Goal: Information Seeking & Learning: Learn about a topic

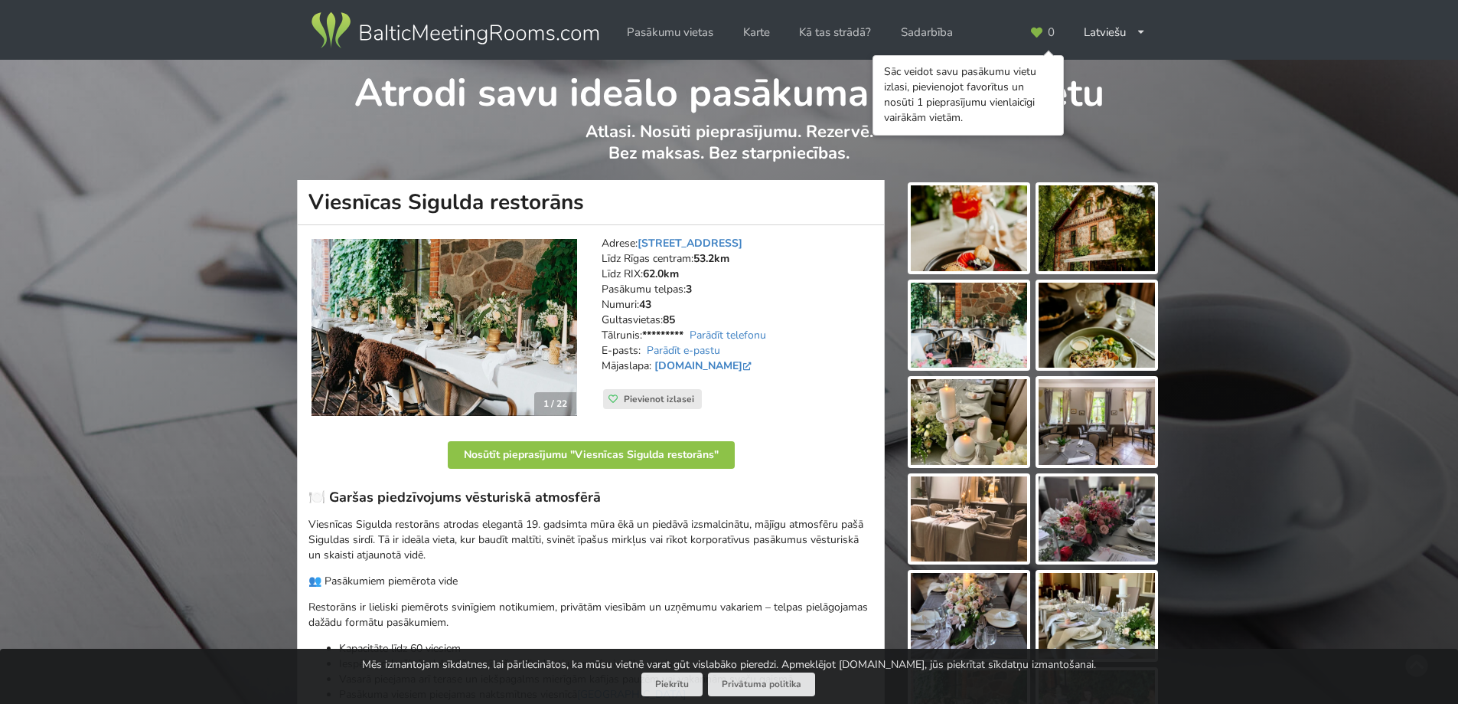
click at [1104, 364] on img at bounding box center [1097, 325] width 116 height 86
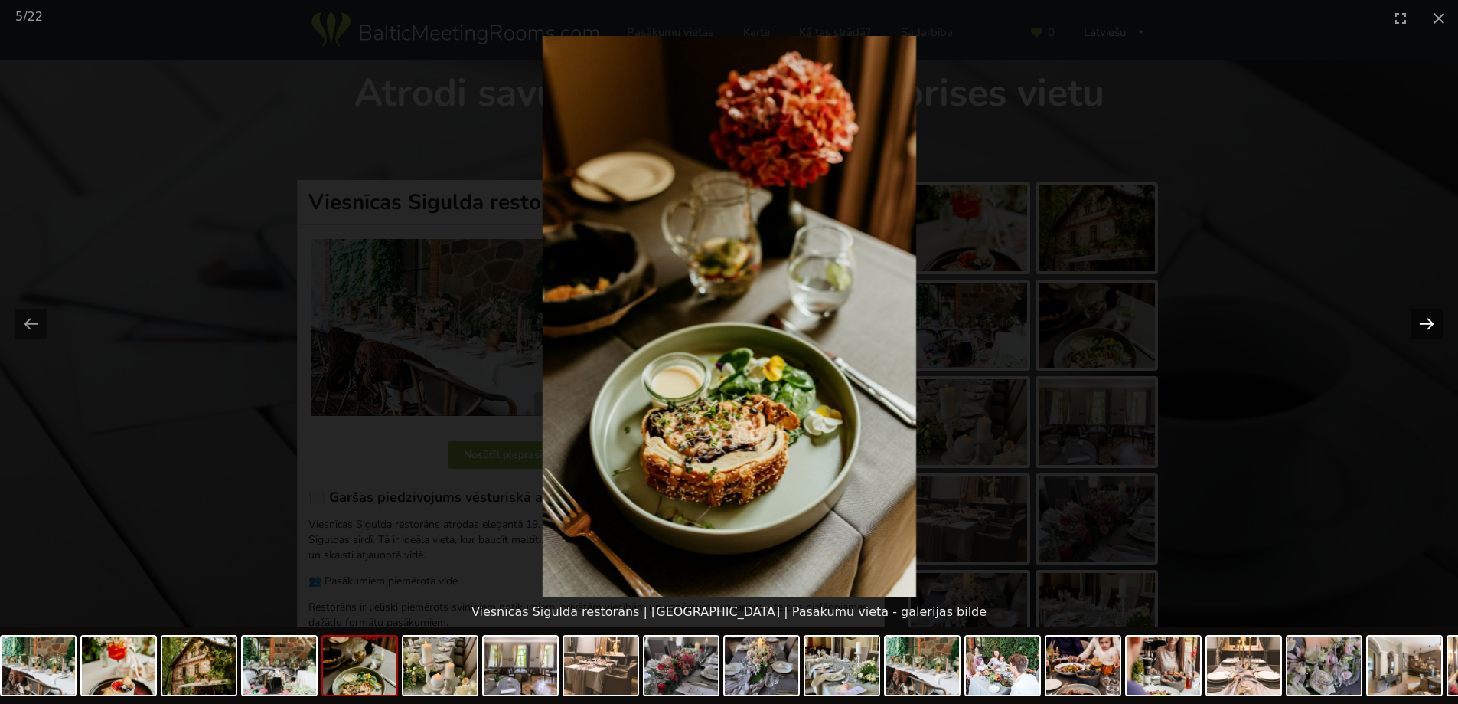
click at [1431, 318] on button "Next slide" at bounding box center [1427, 324] width 32 height 30
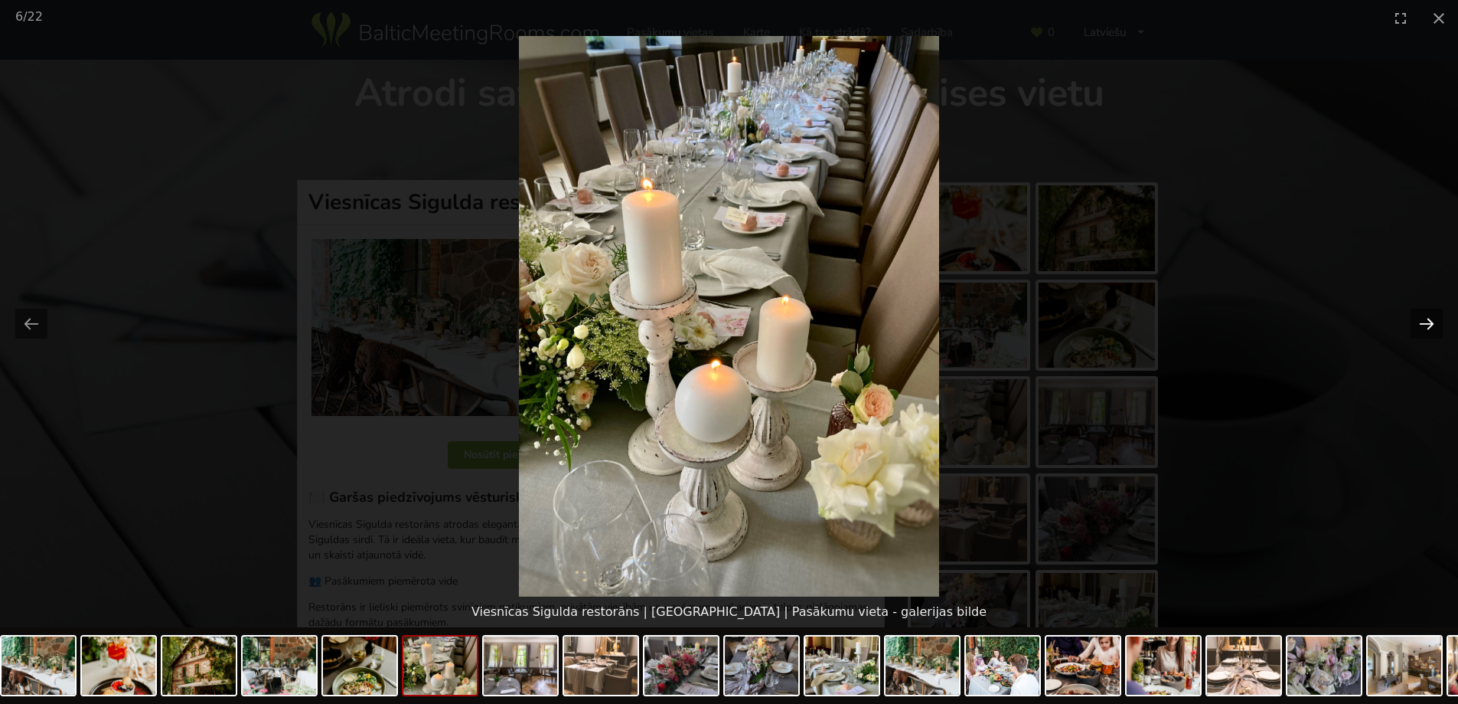
click at [1432, 318] on button "Next slide" at bounding box center [1427, 324] width 32 height 30
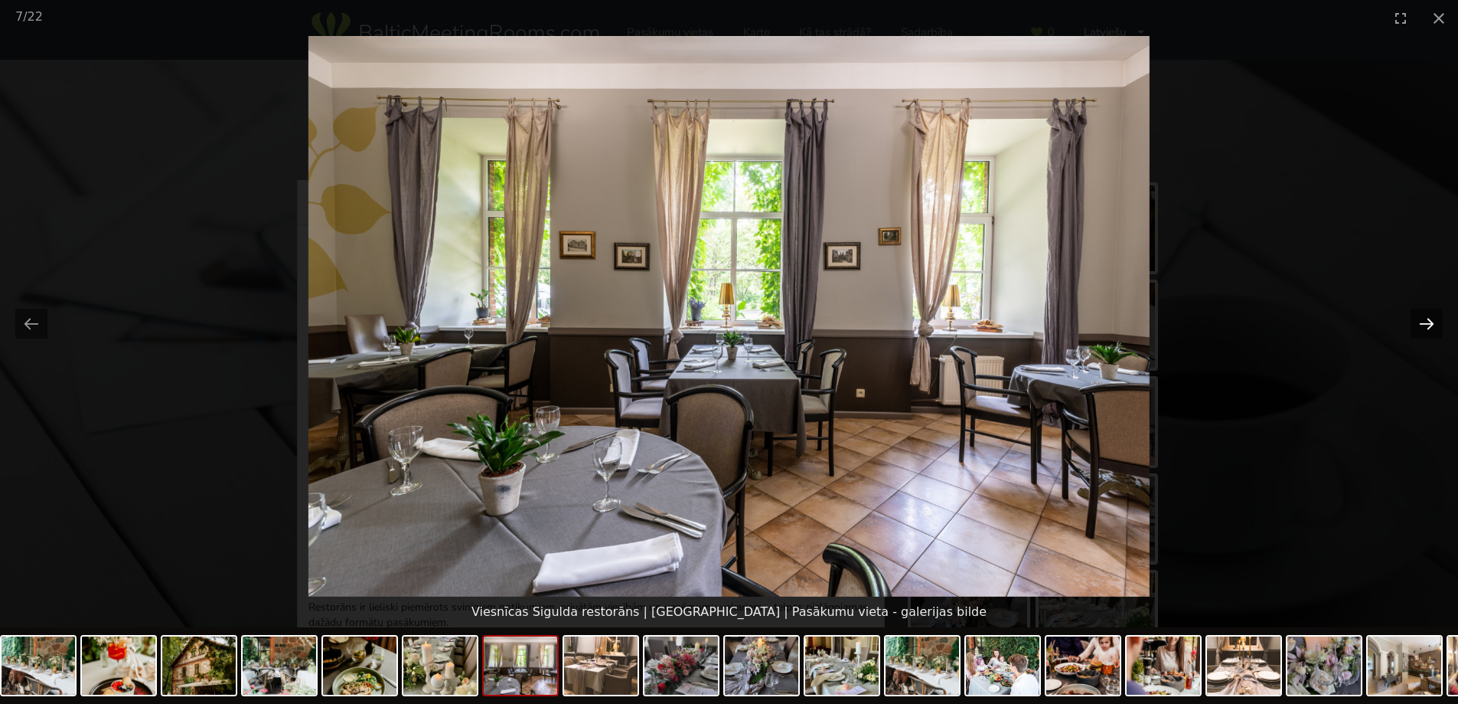
click at [1432, 318] on button "Next slide" at bounding box center [1427, 324] width 32 height 30
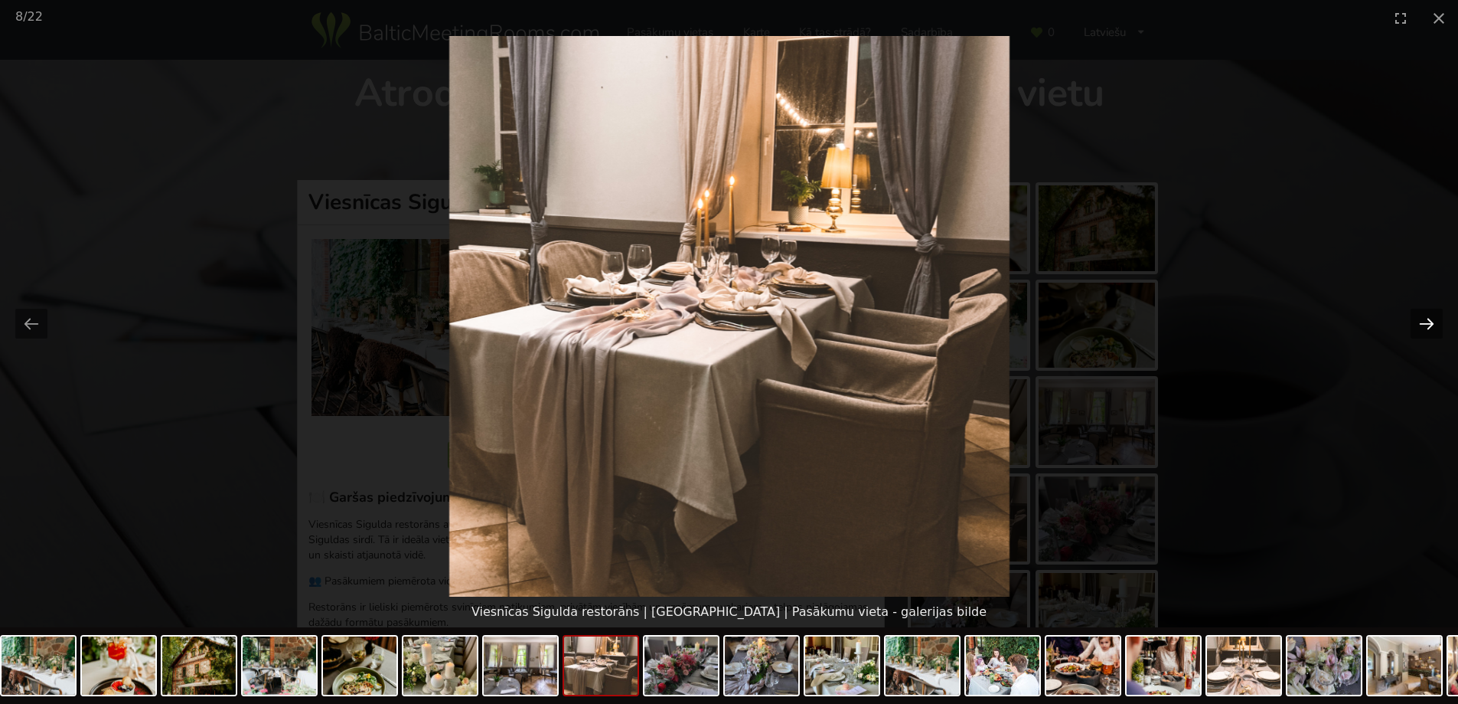
click at [1432, 318] on button "Next slide" at bounding box center [1427, 324] width 32 height 30
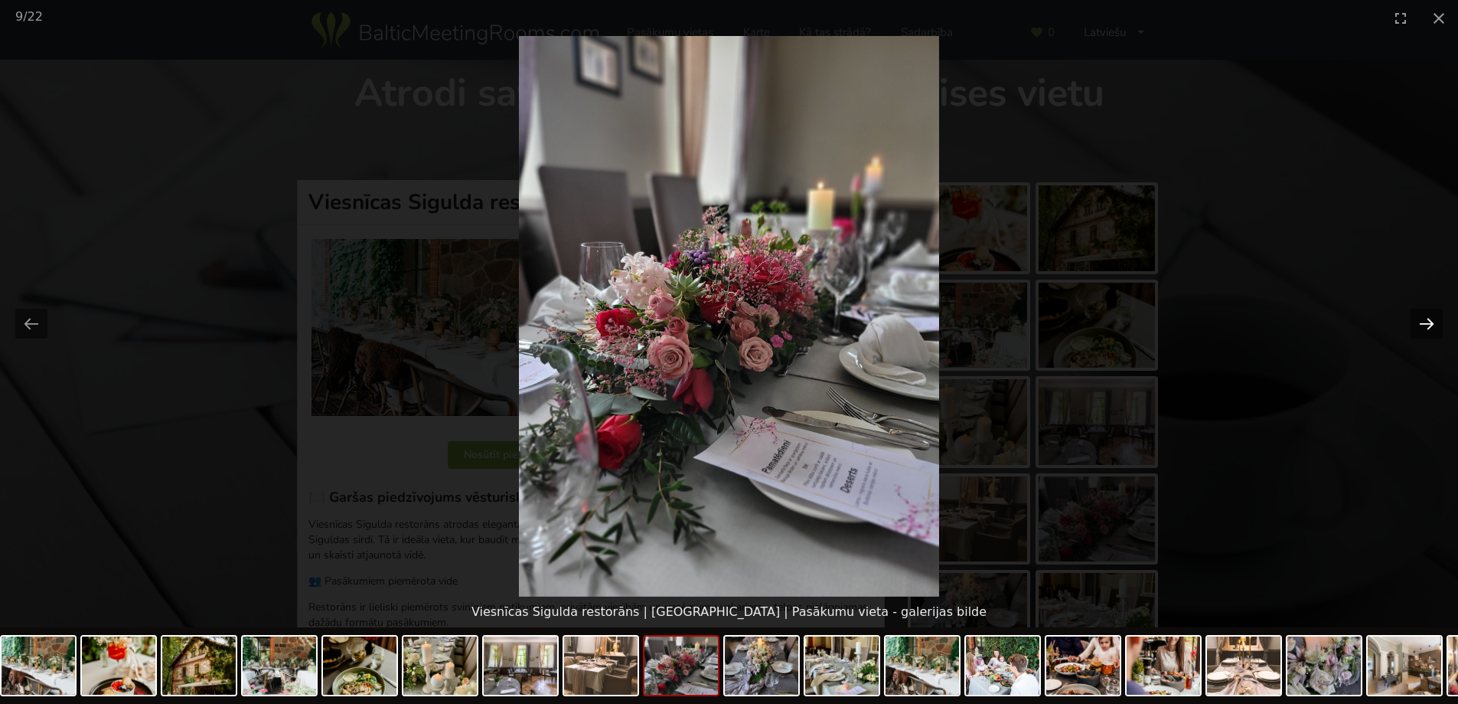
click at [1432, 318] on button "Next slide" at bounding box center [1427, 324] width 32 height 30
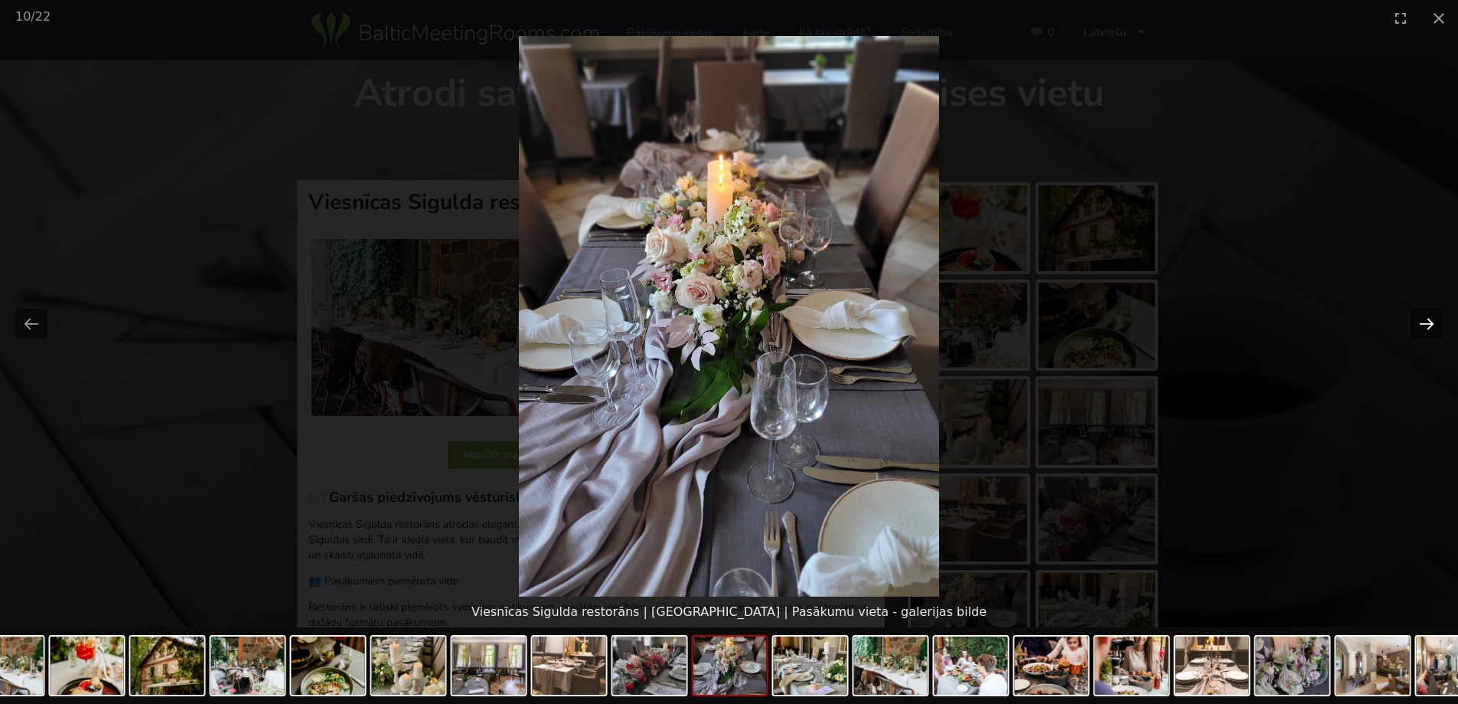
click at [1432, 318] on button "Next slide" at bounding box center [1427, 324] width 32 height 30
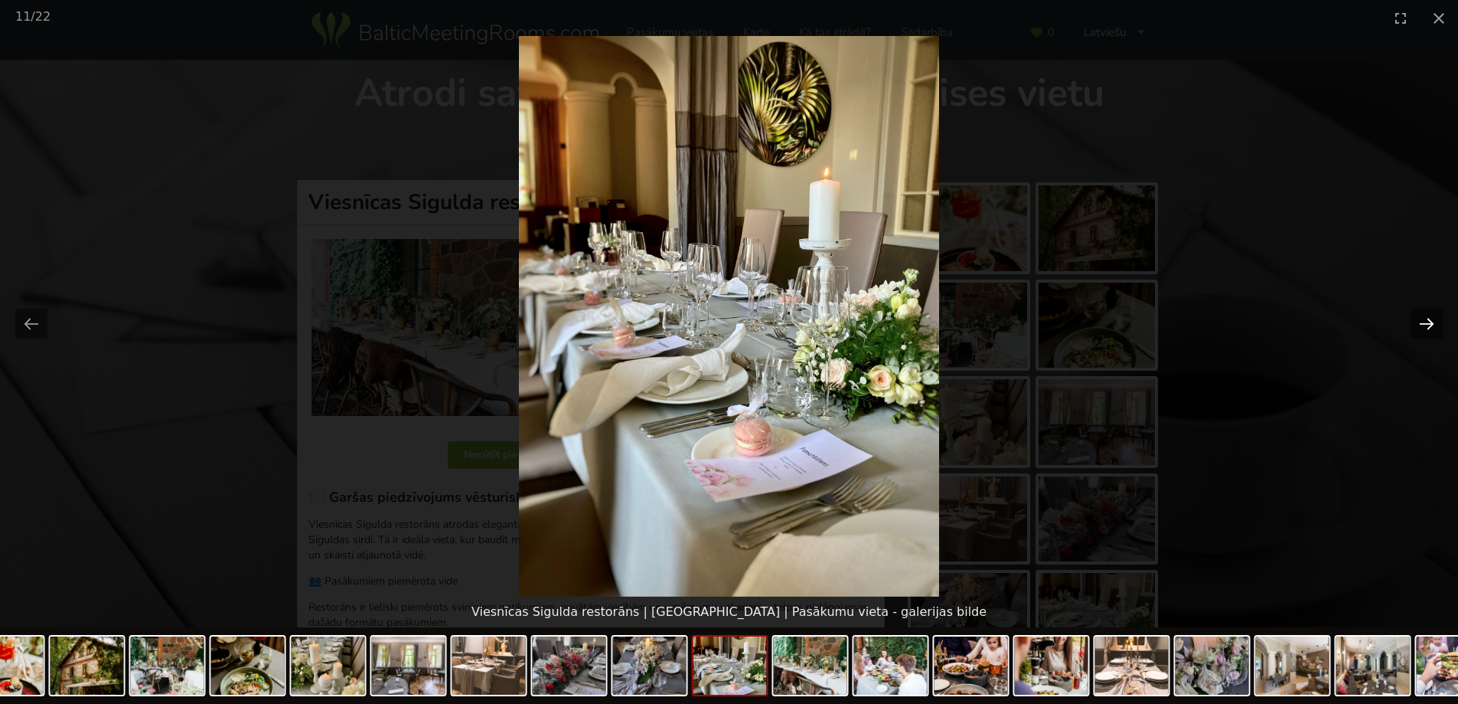
click at [1432, 318] on button "Next slide" at bounding box center [1427, 324] width 32 height 30
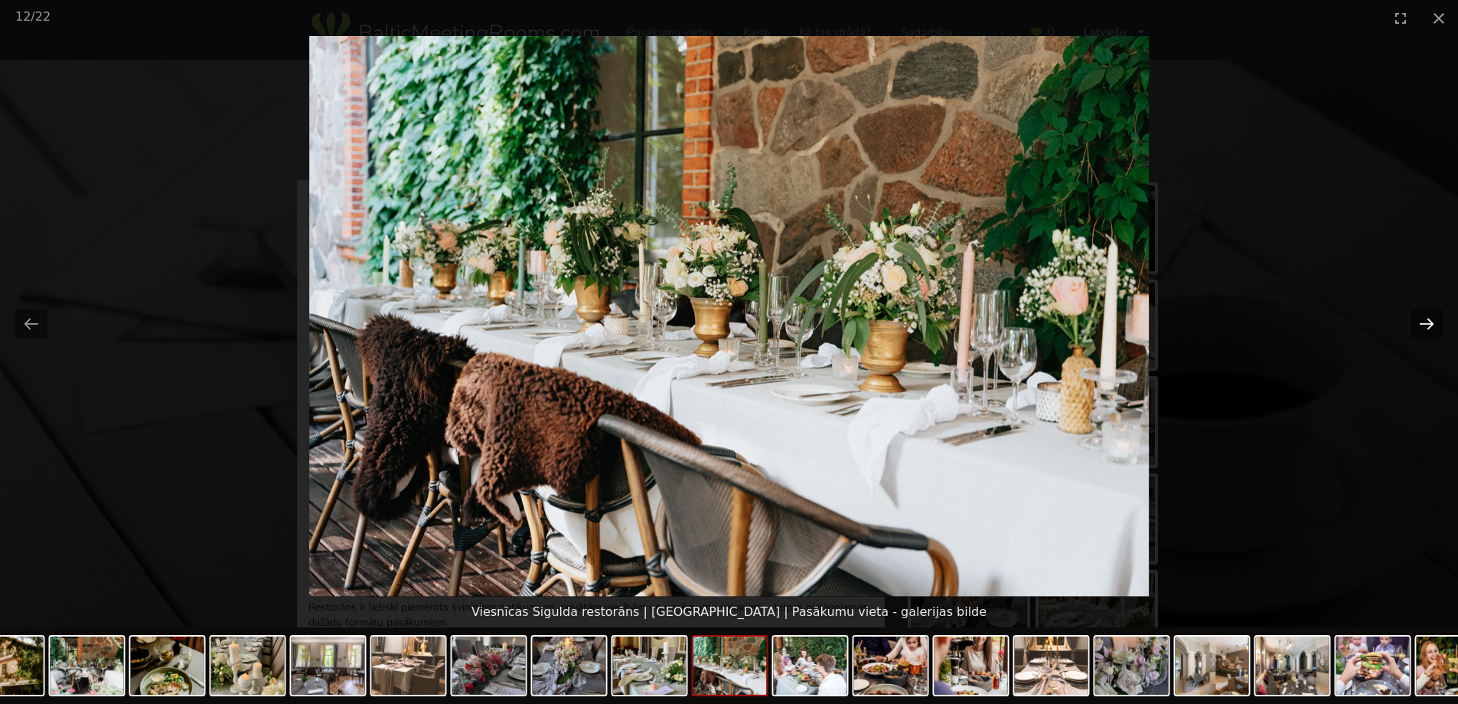
click at [1432, 318] on button "Next slide" at bounding box center [1427, 324] width 32 height 30
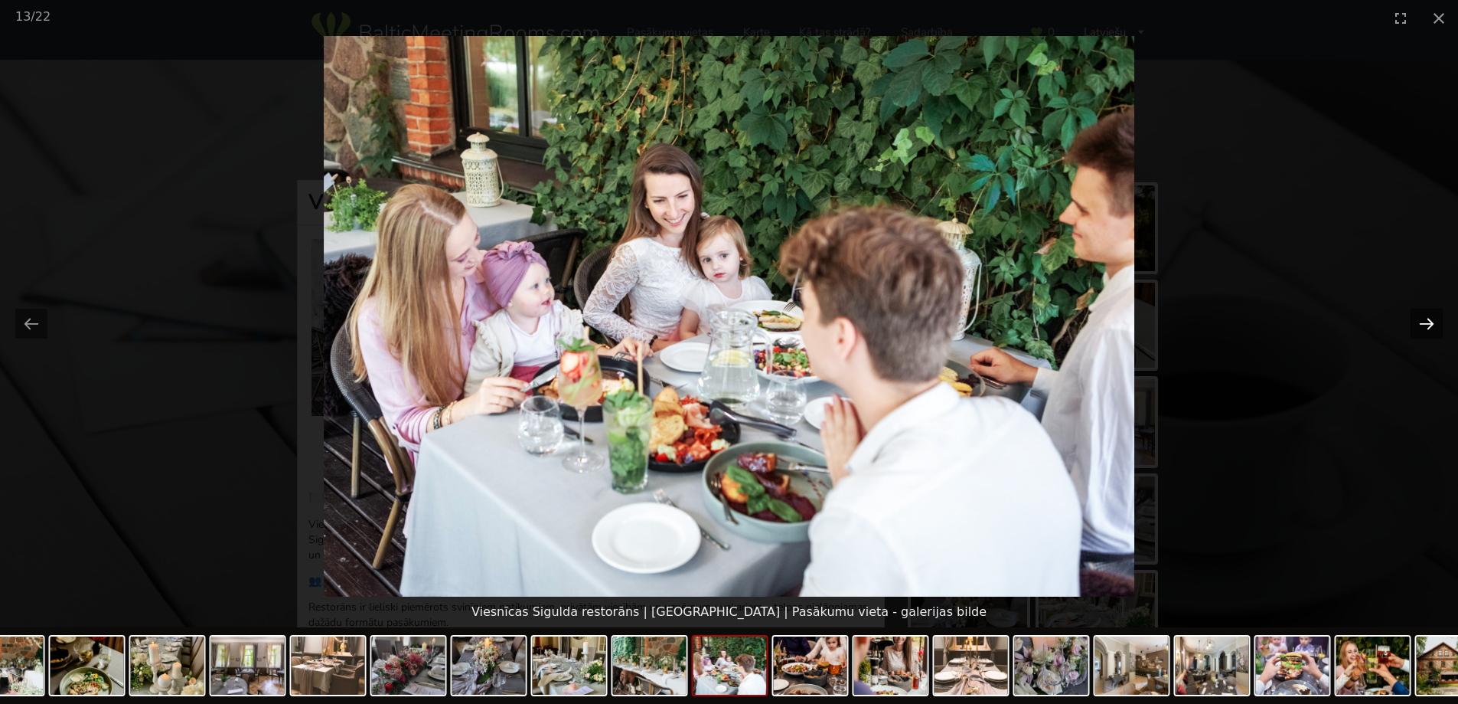
click at [1432, 318] on button "Next slide" at bounding box center [1427, 324] width 32 height 30
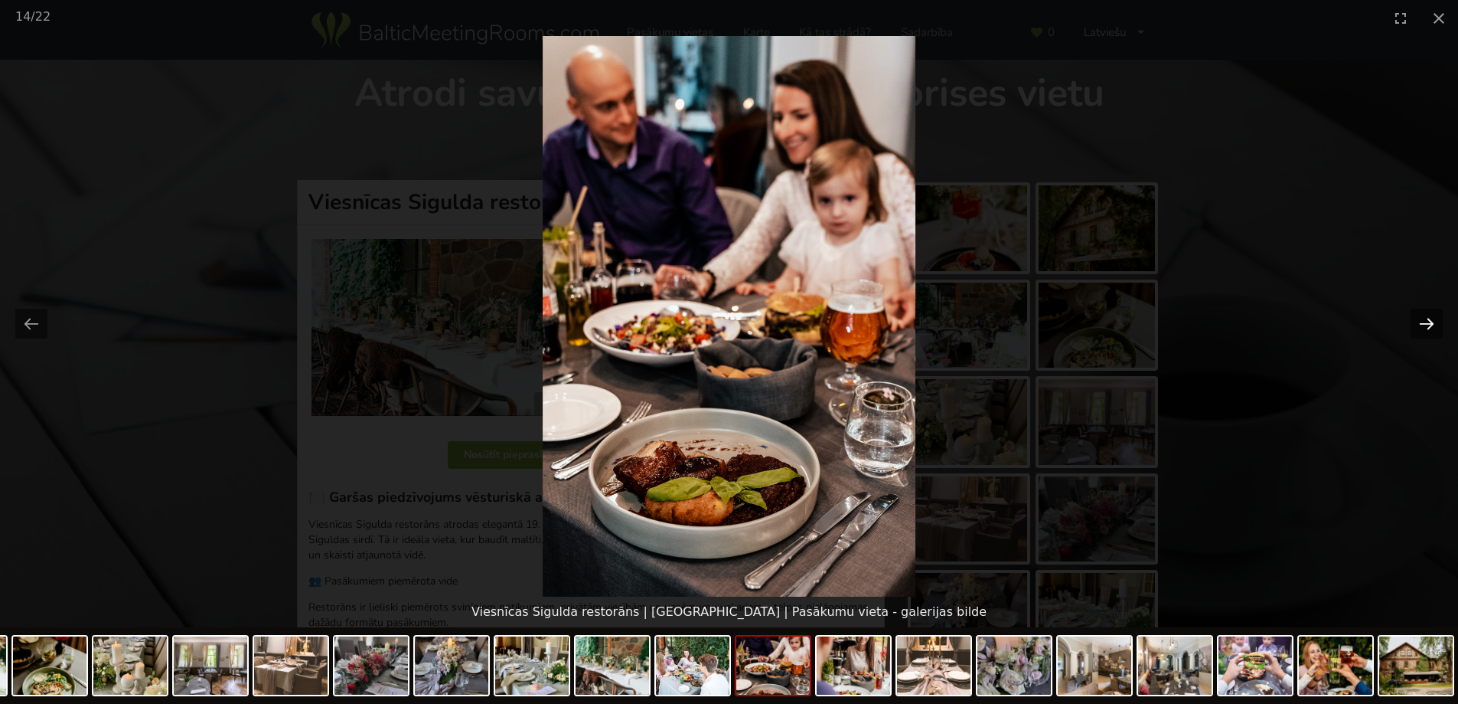
click at [1432, 318] on button "Next slide" at bounding box center [1427, 324] width 32 height 30
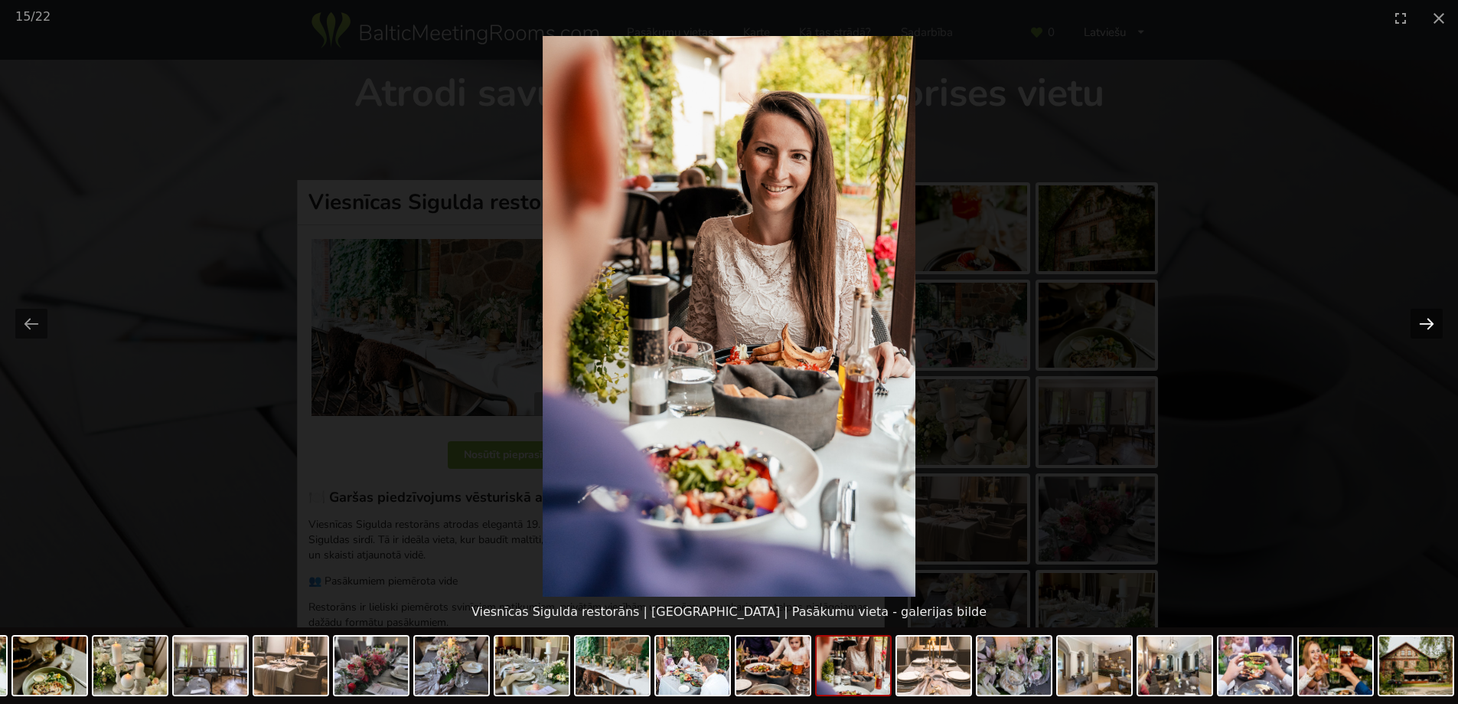
click at [1432, 318] on button "Next slide" at bounding box center [1427, 324] width 32 height 30
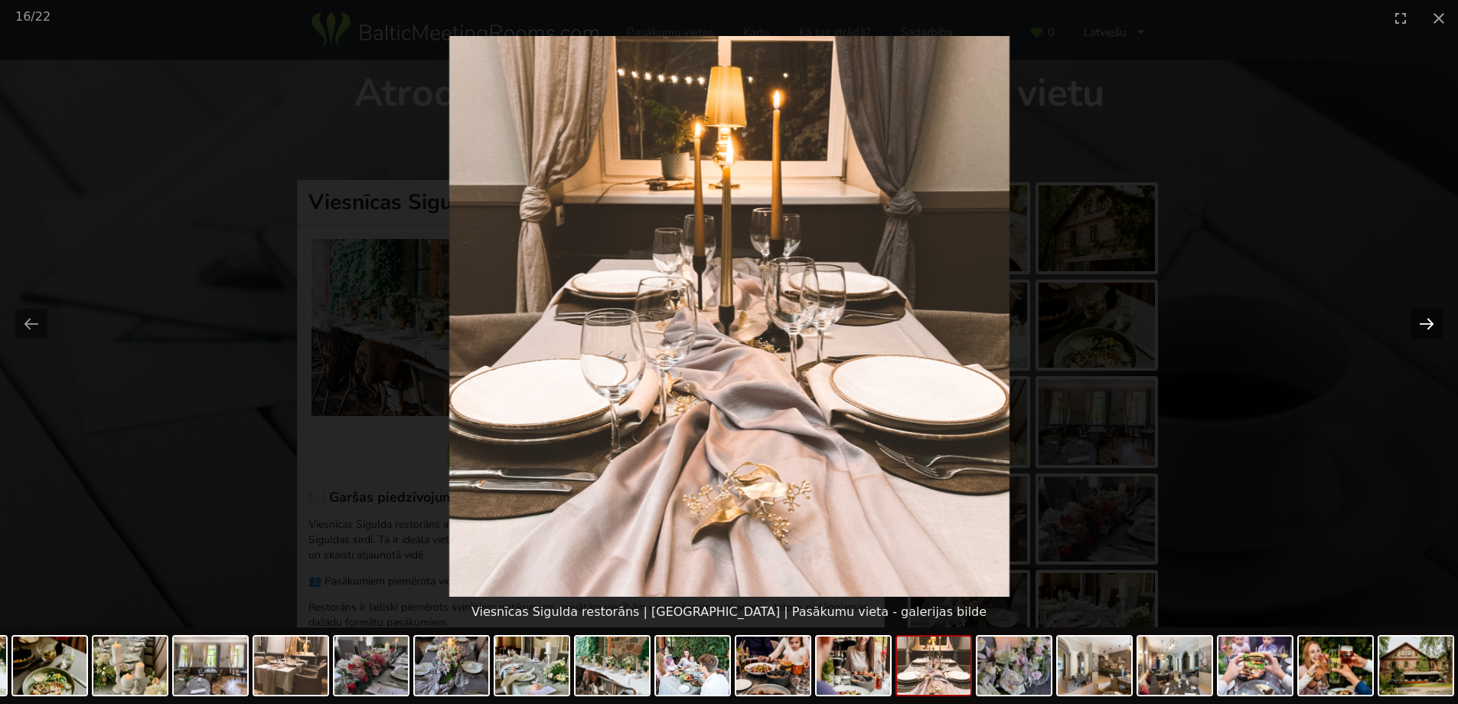
click at [1432, 318] on button "Next slide" at bounding box center [1427, 324] width 32 height 30
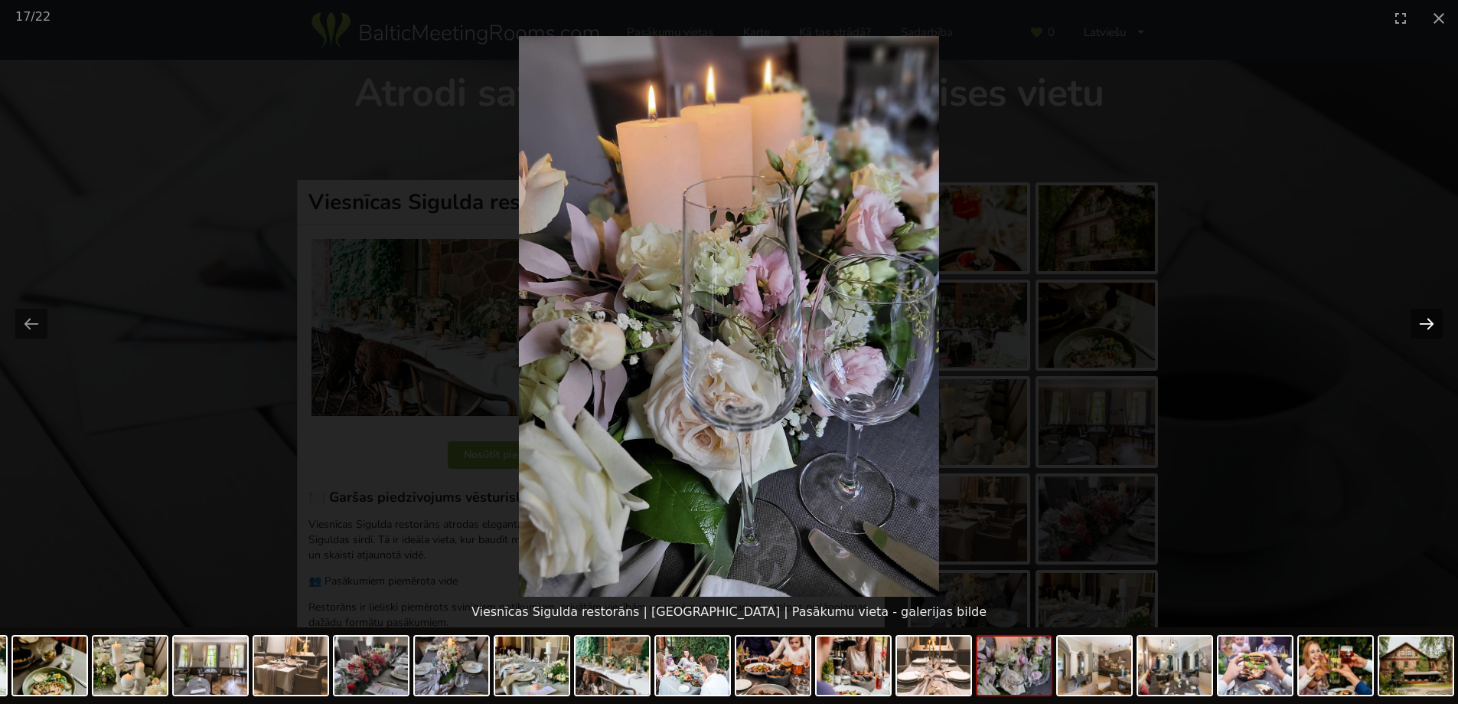
click at [1432, 318] on button "Next slide" at bounding box center [1427, 324] width 32 height 30
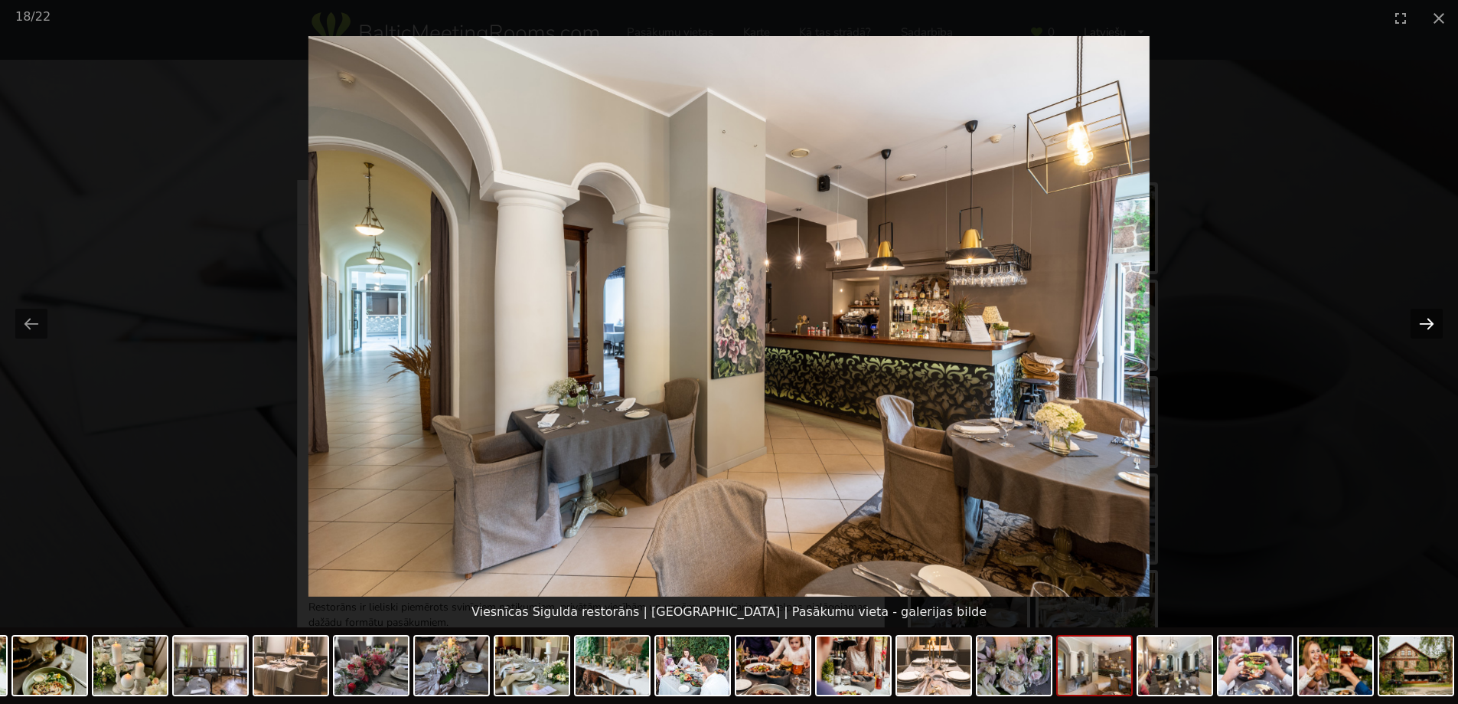
click at [1432, 318] on button "Next slide" at bounding box center [1427, 324] width 32 height 30
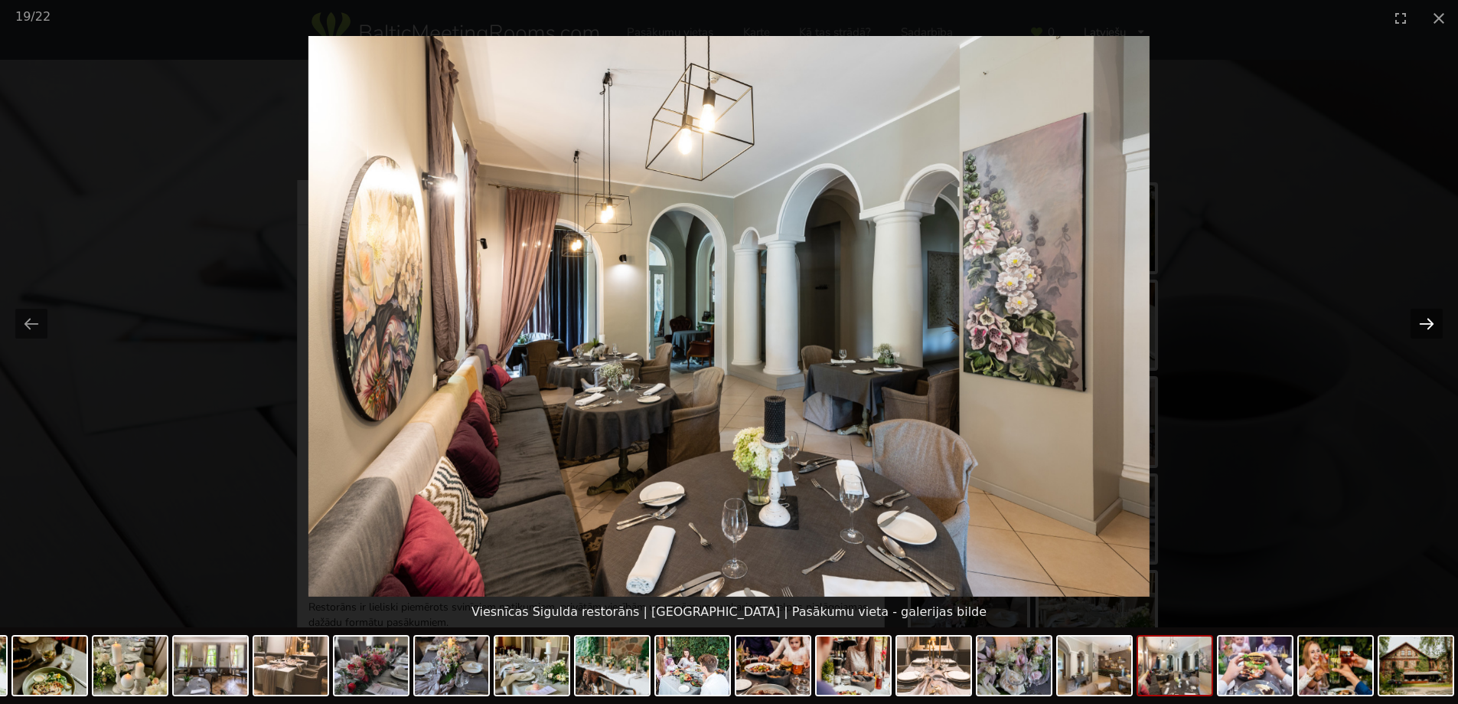
click at [1432, 318] on button "Next slide" at bounding box center [1427, 324] width 32 height 30
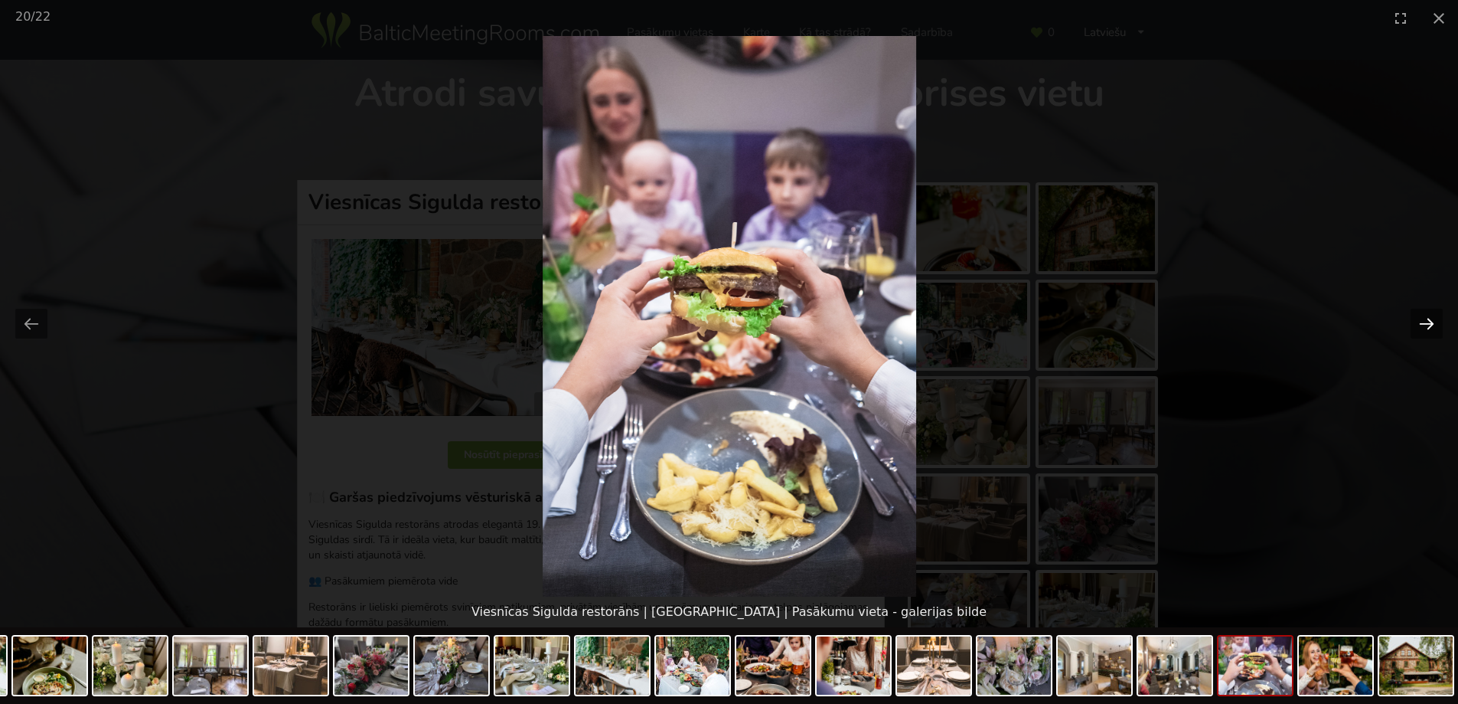
click at [1432, 318] on button "Next slide" at bounding box center [1427, 324] width 32 height 30
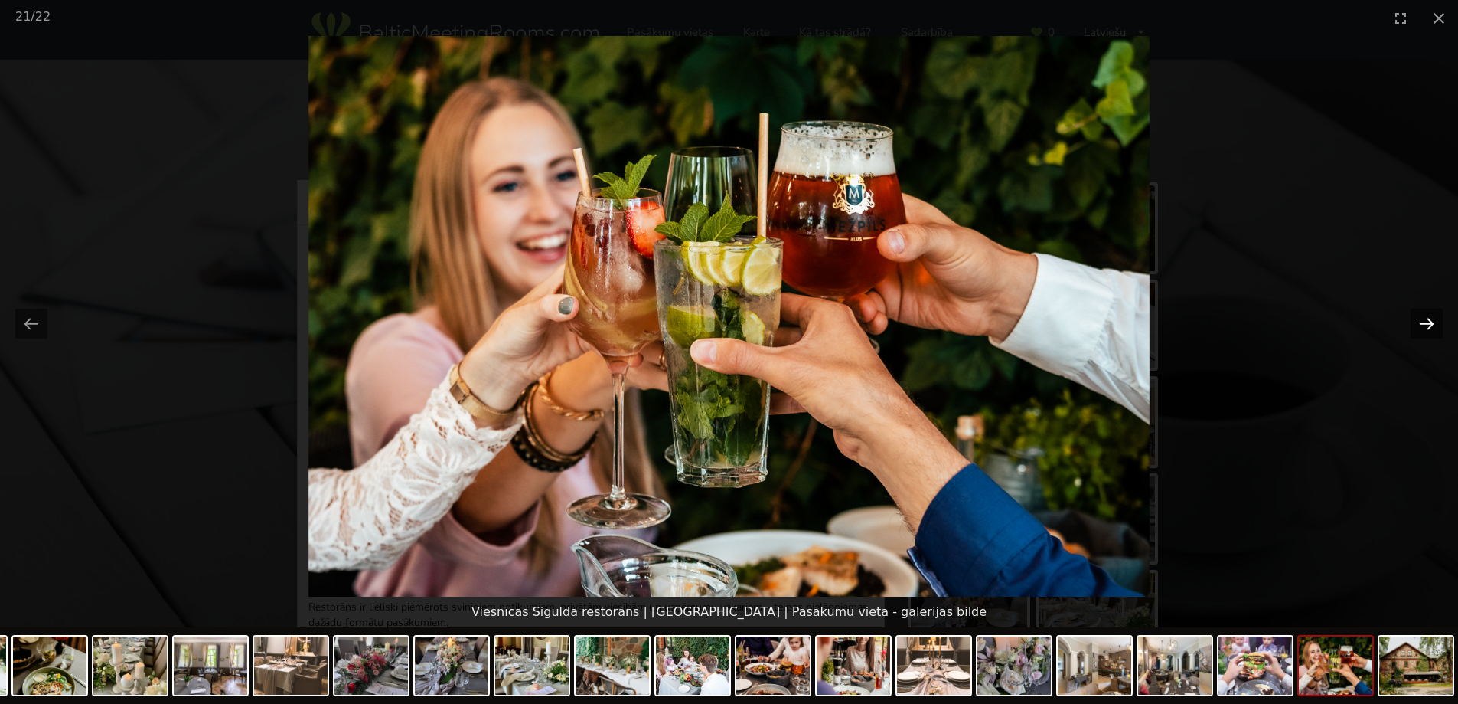
click at [1432, 318] on button "Next slide" at bounding box center [1427, 324] width 32 height 30
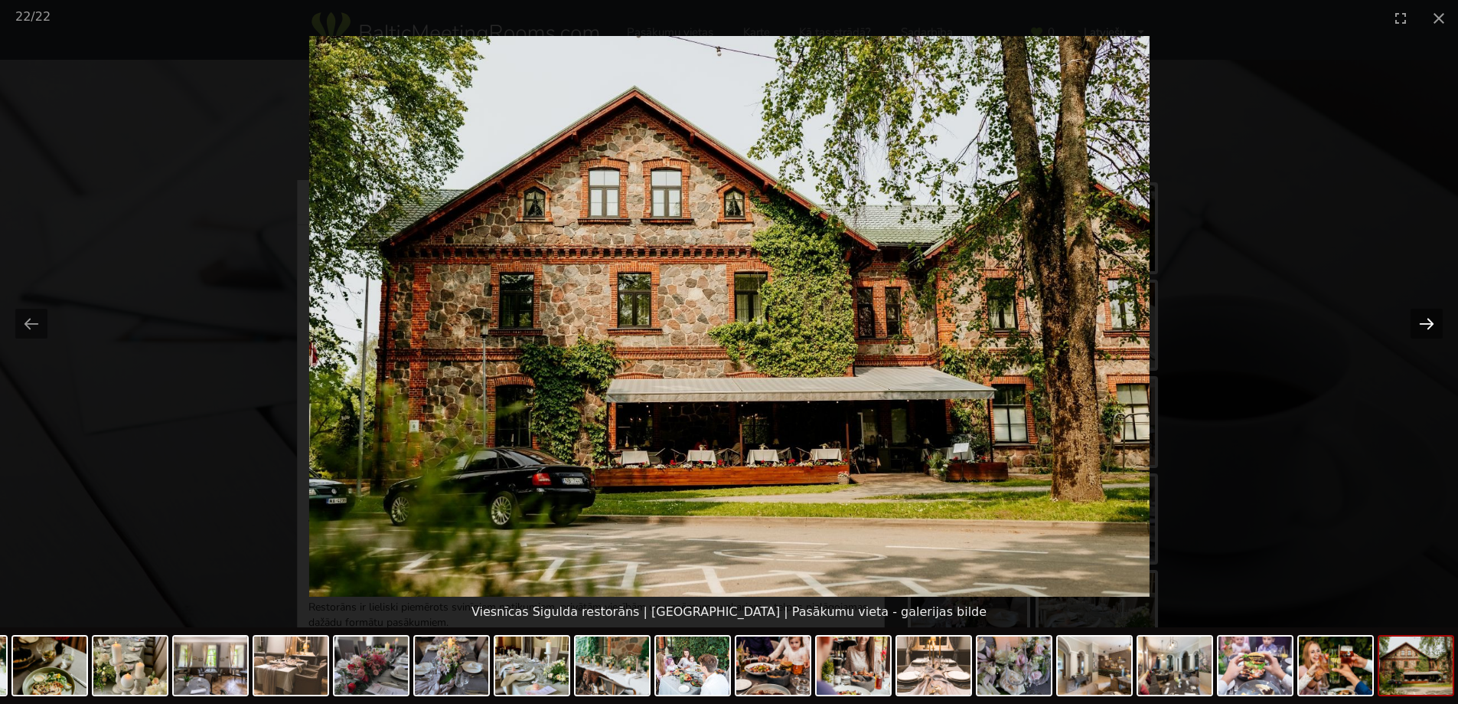
click at [1428, 318] on button "Next slide" at bounding box center [1427, 324] width 32 height 30
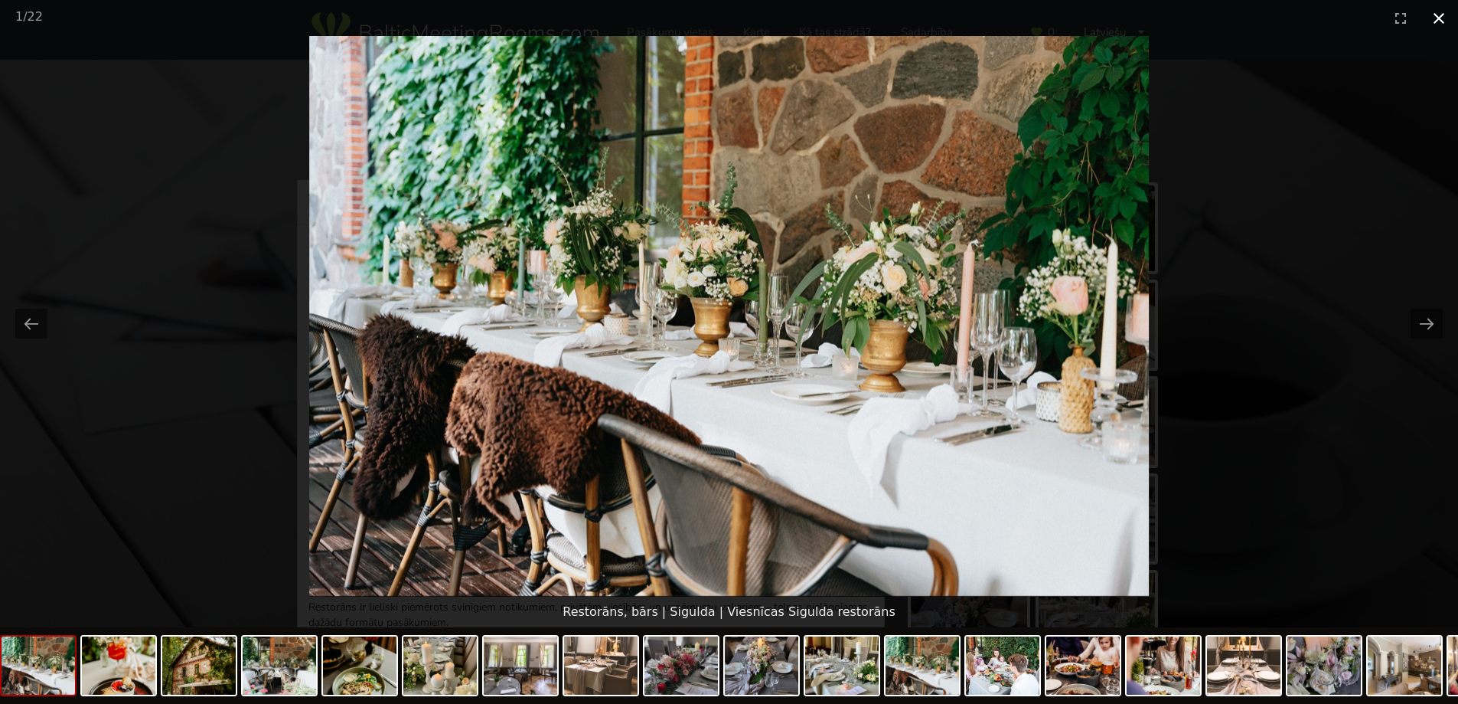
click at [1436, 22] on button "Close gallery" at bounding box center [1439, 18] width 38 height 36
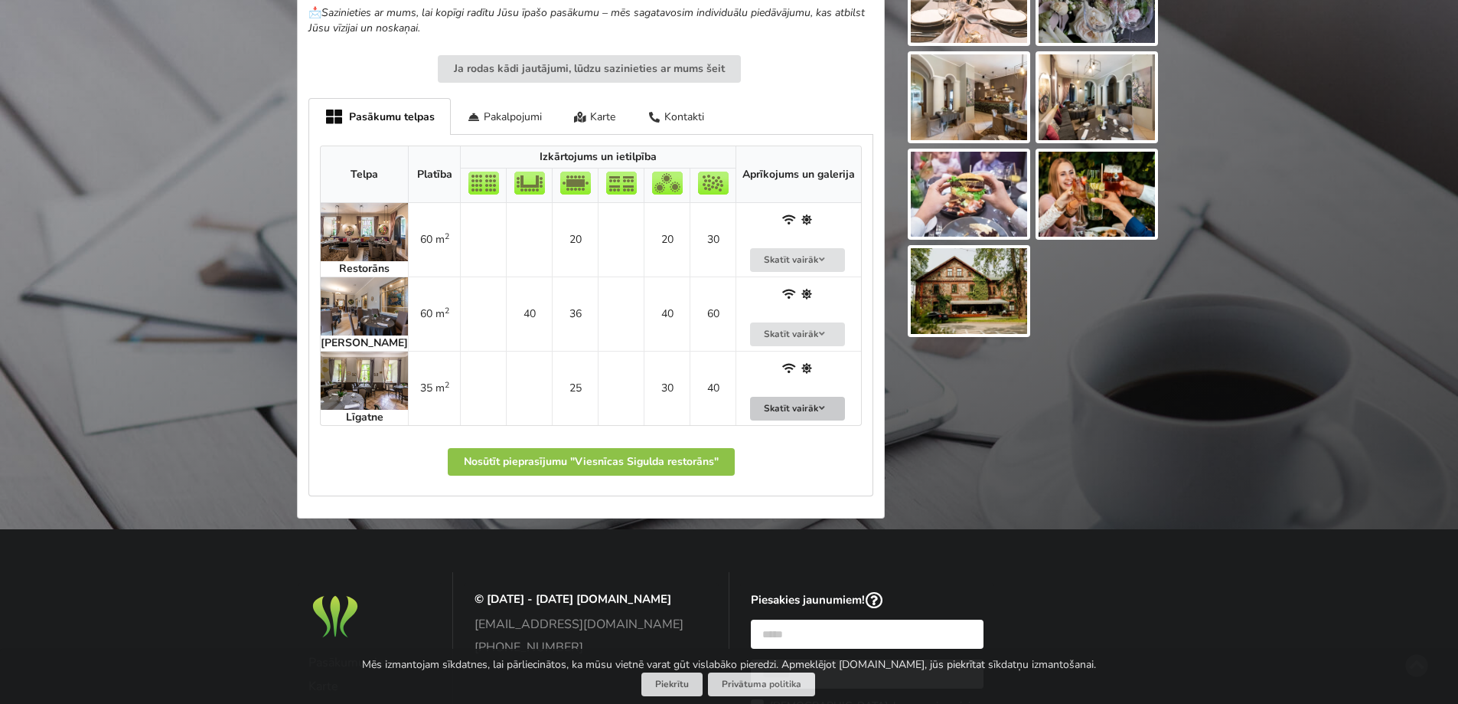
scroll to position [865, 0]
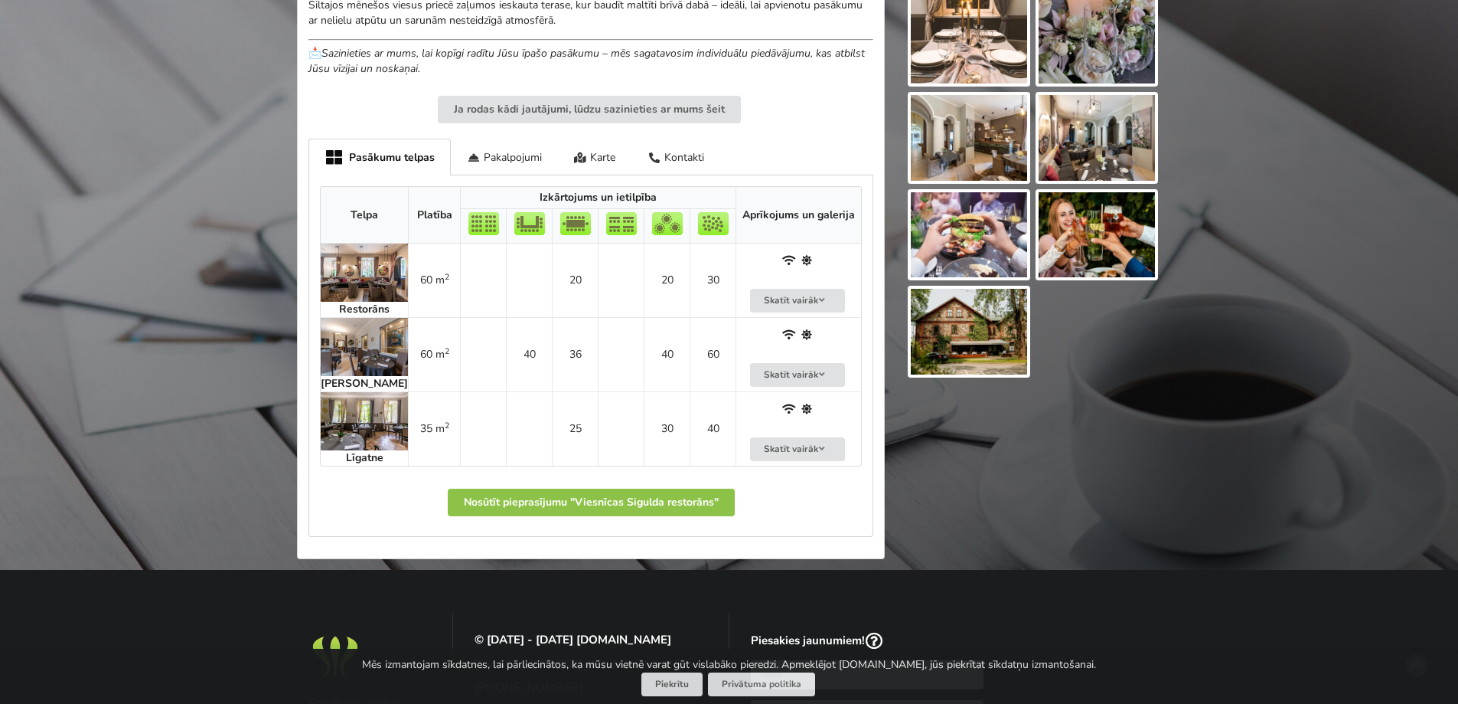
click at [379, 419] on img at bounding box center [364, 421] width 87 height 58
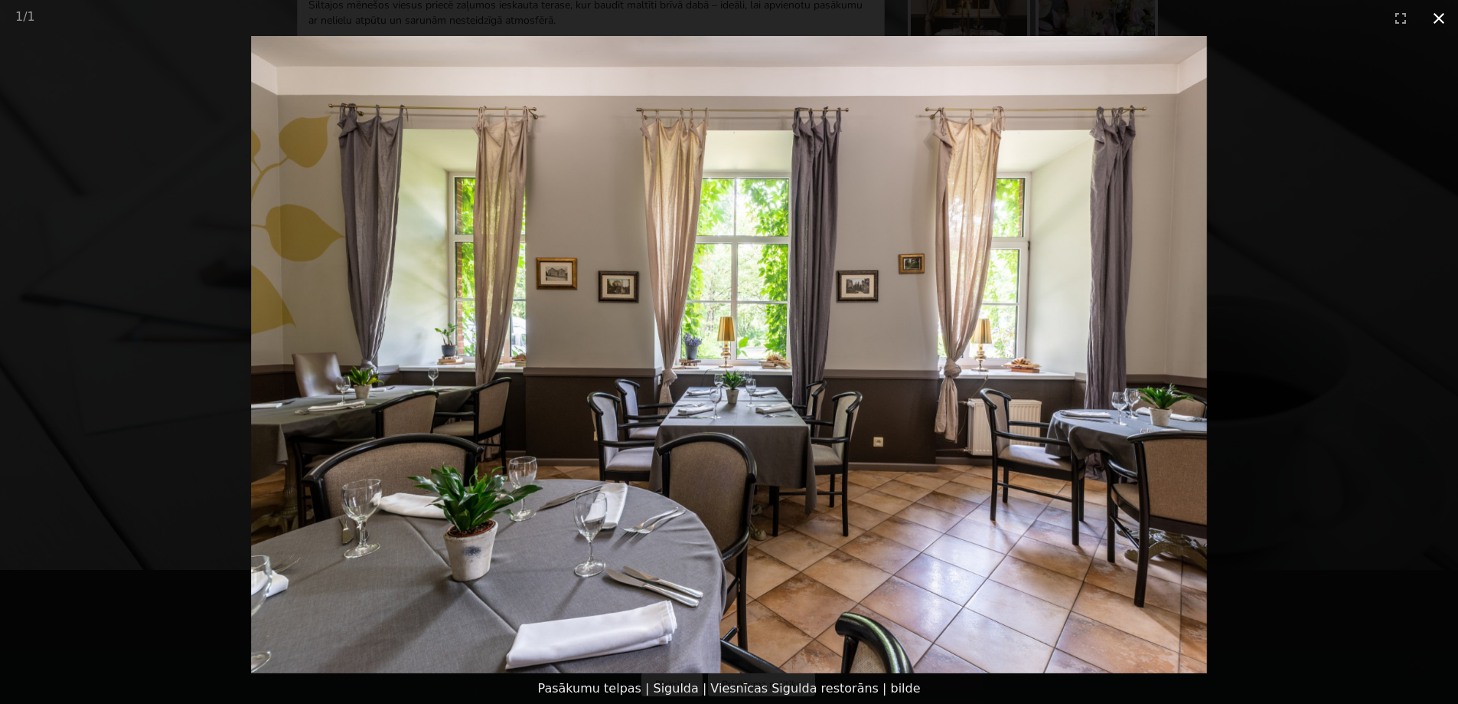
click at [1445, 19] on button "Close gallery" at bounding box center [1439, 18] width 38 height 36
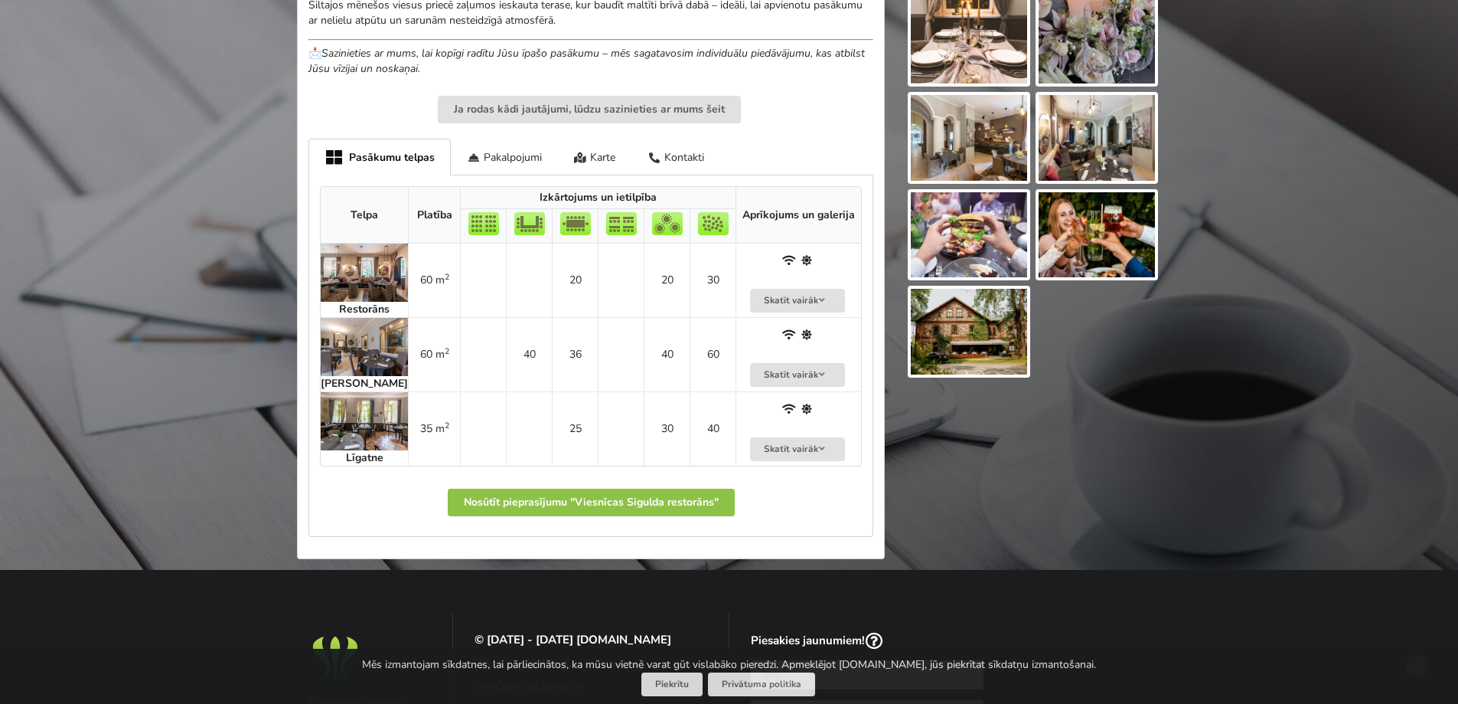
click at [387, 348] on img at bounding box center [364, 347] width 87 height 58
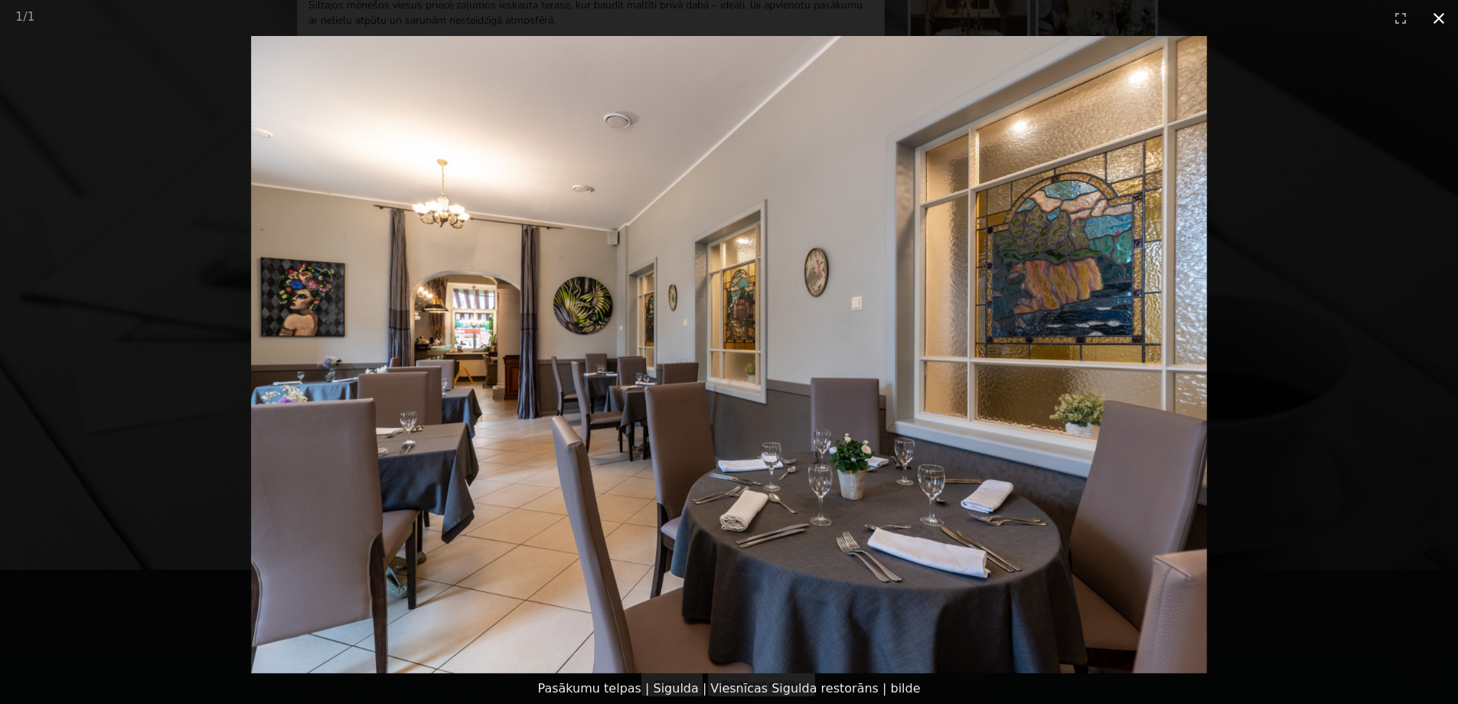
click at [1436, 27] on button "Close gallery" at bounding box center [1439, 18] width 38 height 36
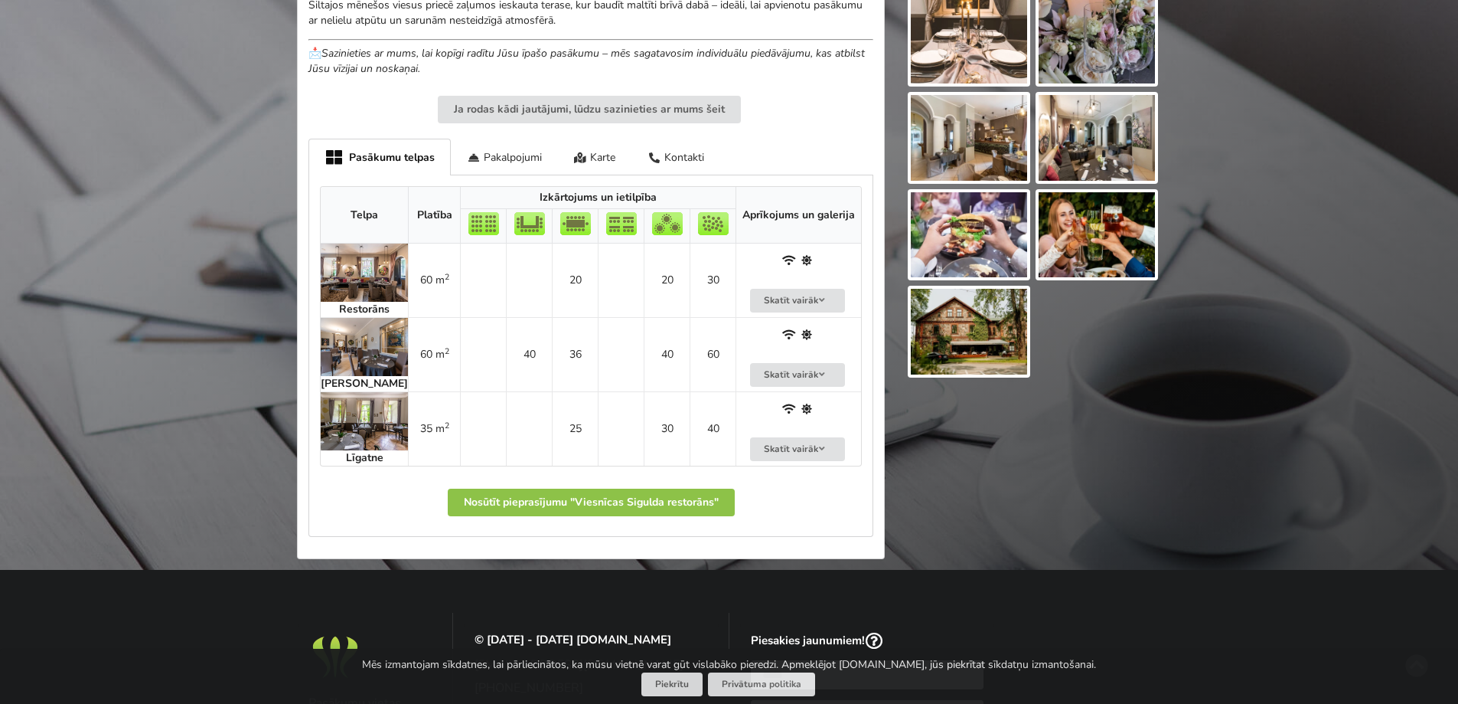
click at [359, 272] on img at bounding box center [364, 272] width 87 height 58
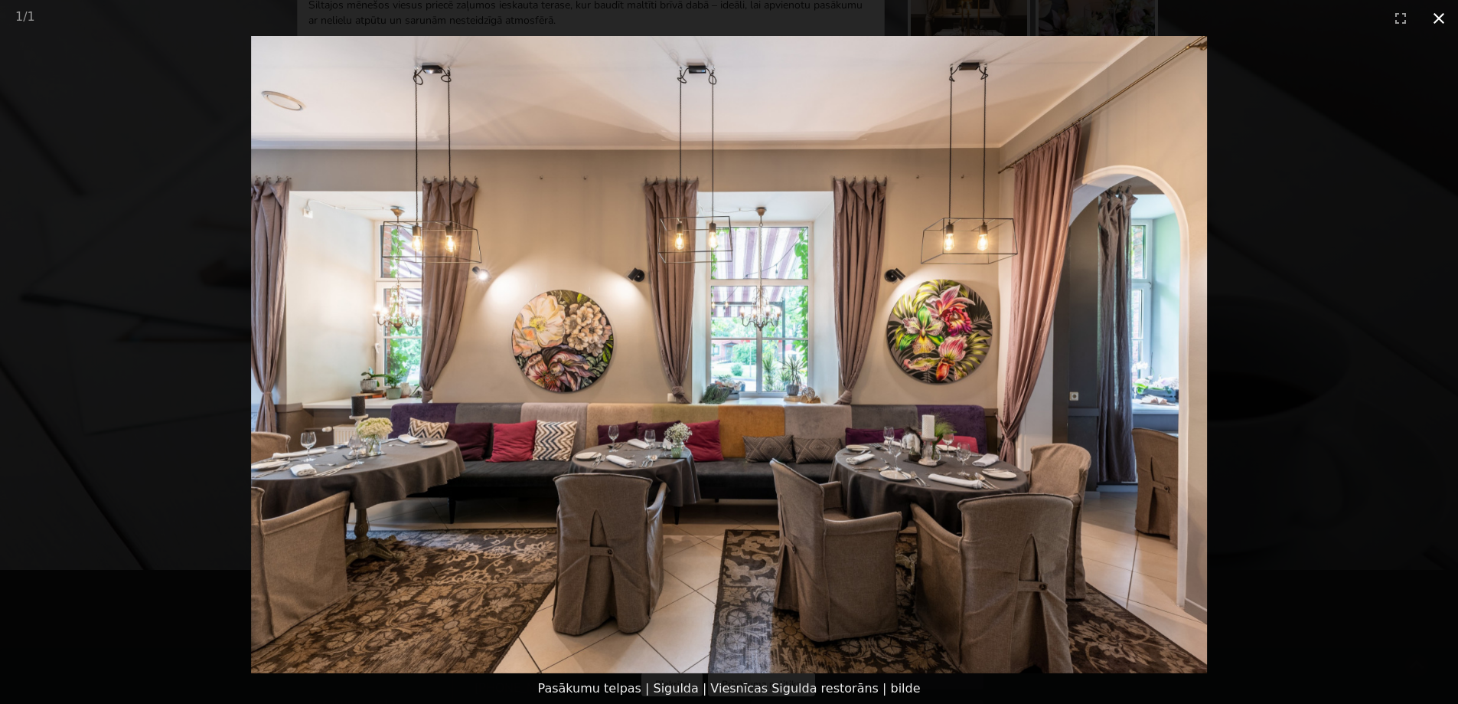
click at [1438, 11] on button "Close gallery" at bounding box center [1439, 18] width 38 height 36
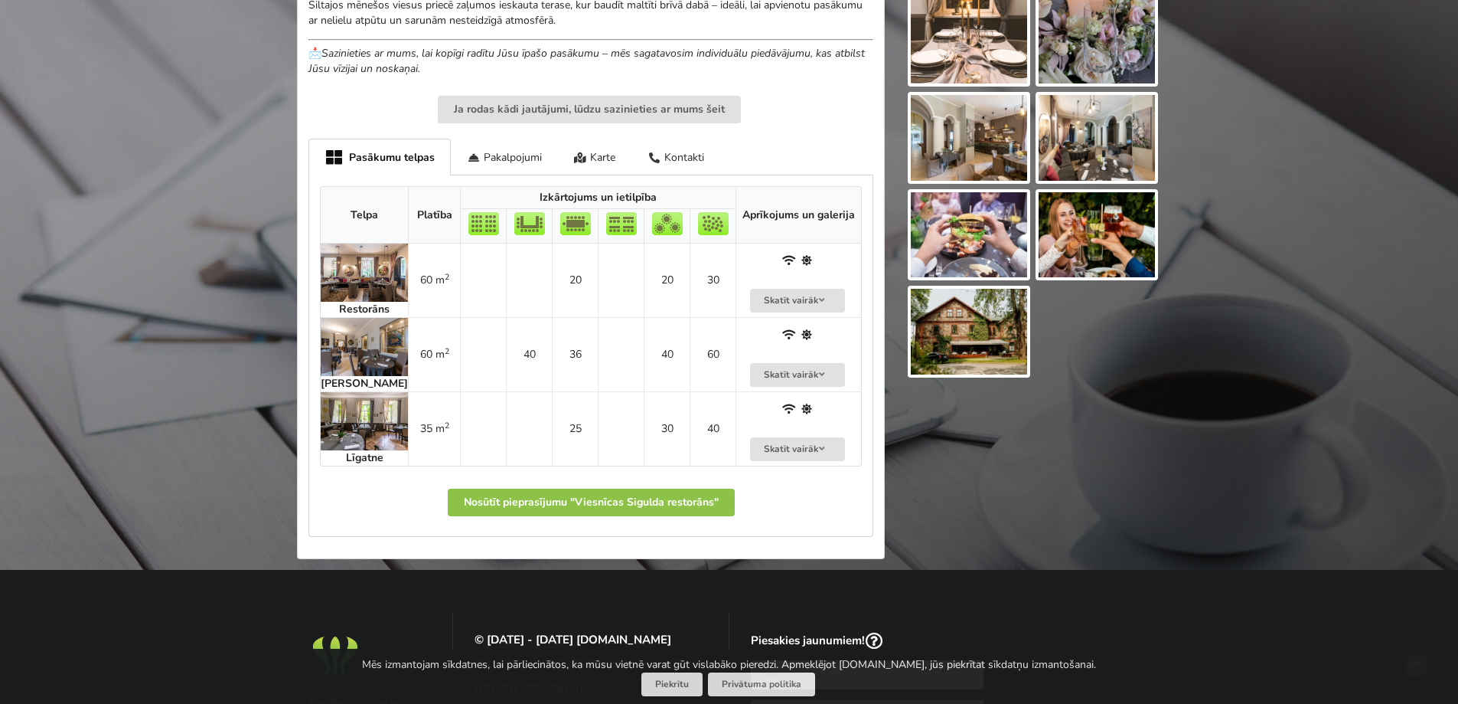
click at [384, 350] on img at bounding box center [364, 347] width 87 height 58
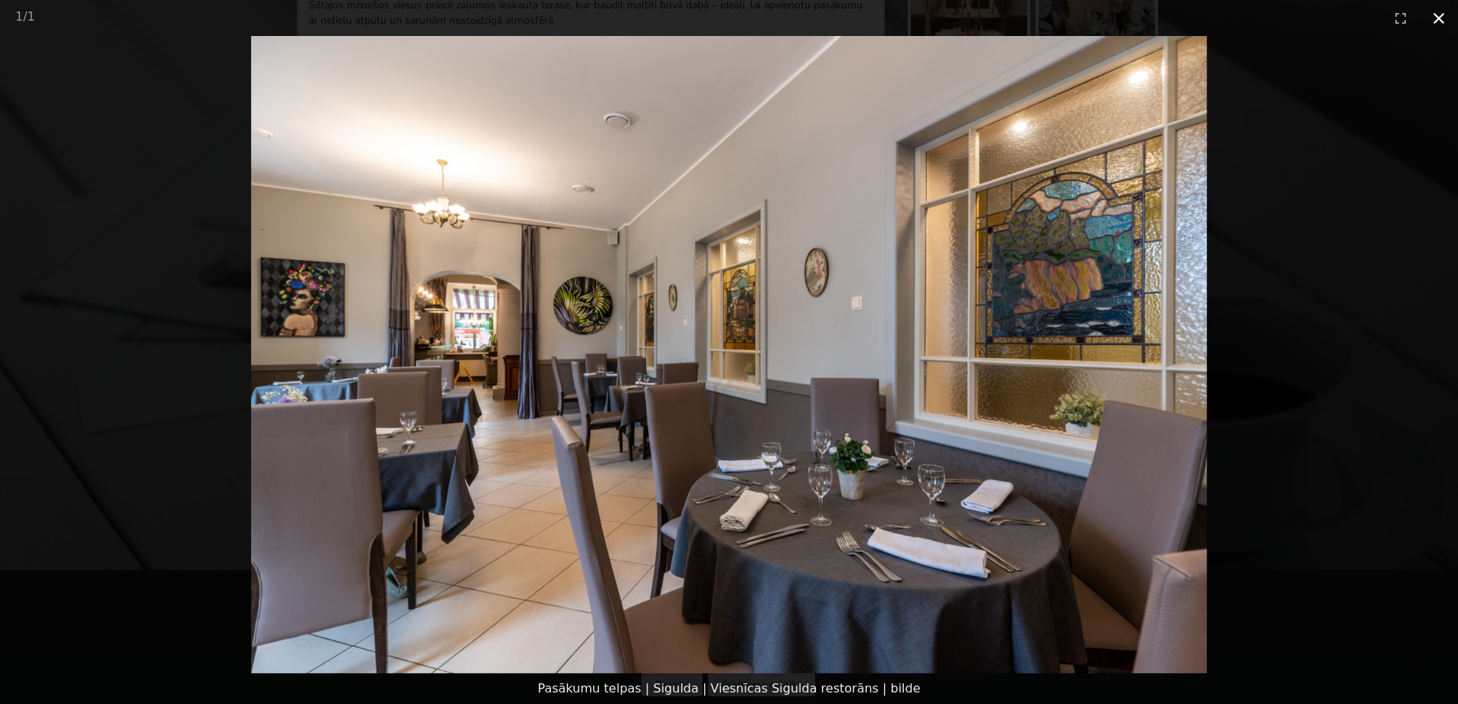
click at [1428, 21] on button "Close gallery" at bounding box center [1439, 18] width 38 height 36
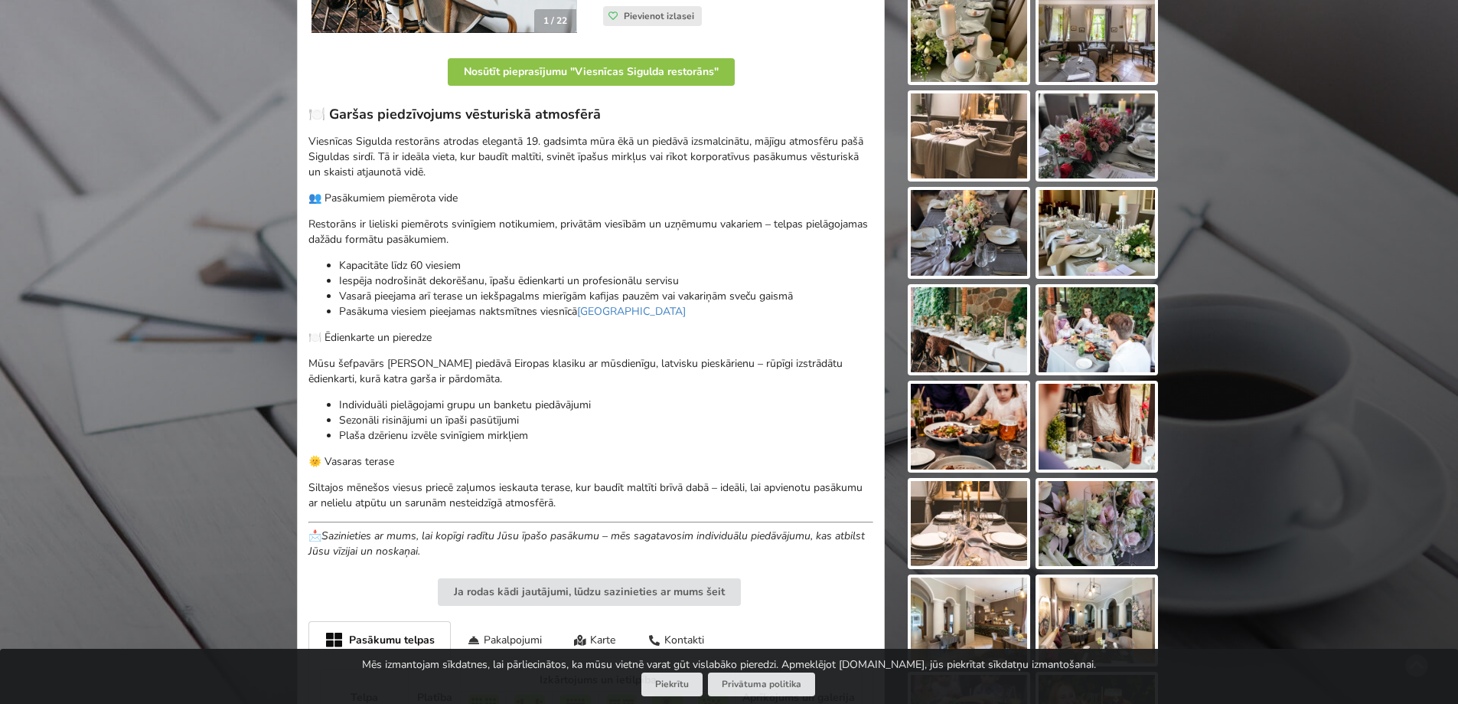
scroll to position [842, 0]
